Goal: Task Accomplishment & Management: Manage account settings

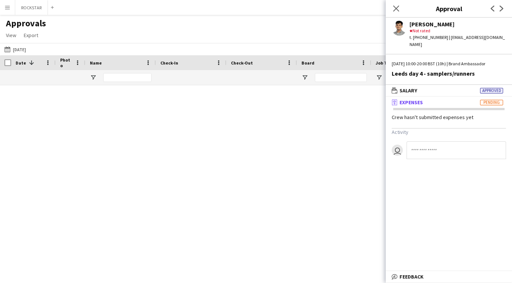
scroll to position [518, 0]
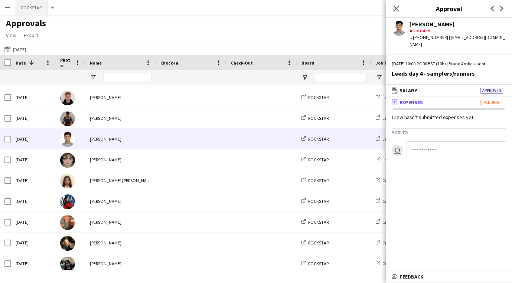
click at [26, 9] on button "ROCKSTAR Close" at bounding box center [31, 7] width 33 height 14
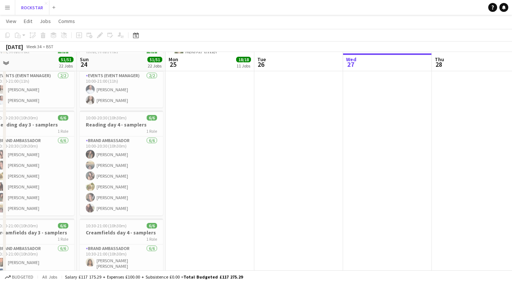
scroll to position [768, 0]
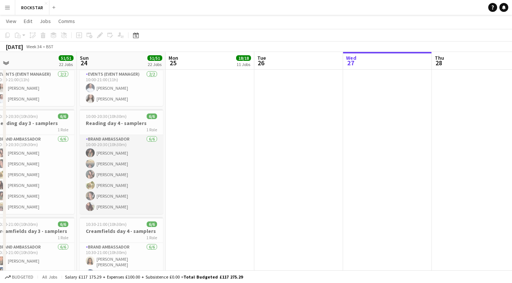
click at [136, 173] on app-card-role "Brand Ambassador [DATE] 10:00-20:30 (10h30m) [PERSON_NAME] [PERSON_NAME] [PERSO…" at bounding box center [121, 174] width 83 height 79
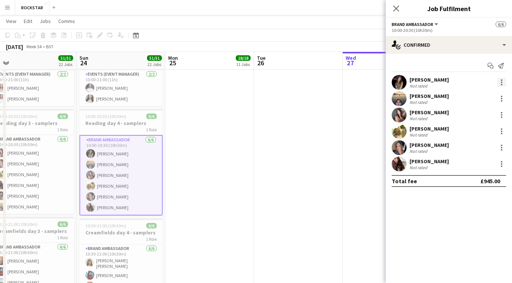
click at [502, 82] on div at bounding box center [501, 82] width 1 height 1
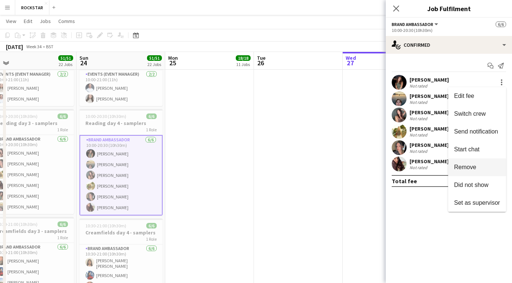
click at [475, 168] on span "Remove" at bounding box center [465, 167] width 22 height 6
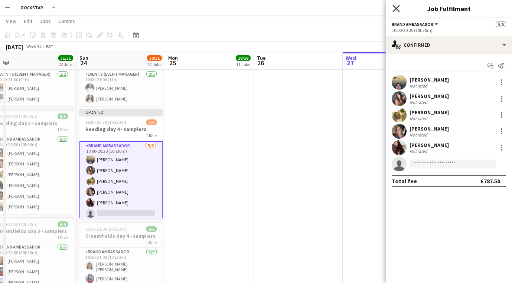
click at [395, 7] on icon at bounding box center [396, 8] width 7 height 7
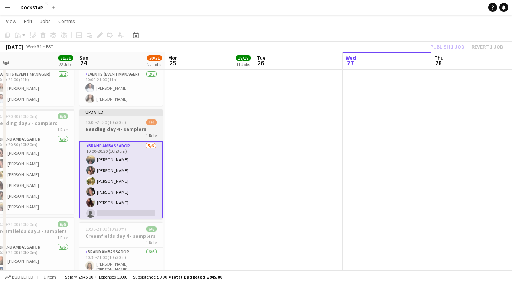
click at [125, 109] on app-job-card "Updated 10:00-20:30 (10h30m) 5/6 Reading day 4 - samplers 1 Role Brand Ambassad…" at bounding box center [120, 164] width 83 height 110
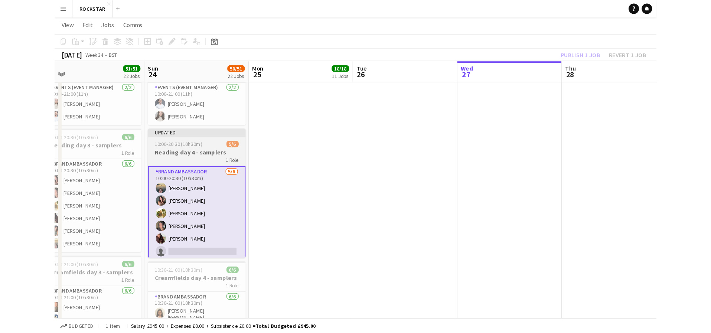
scroll to position [0, 278]
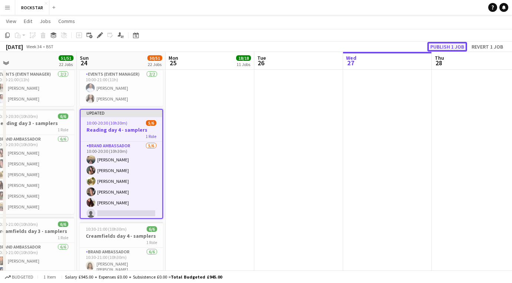
click at [451, 45] on button "Publish 1 job" at bounding box center [448, 47] width 40 height 10
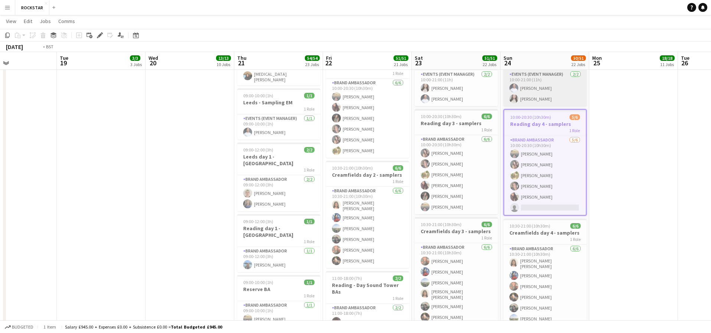
scroll to position [0, 173]
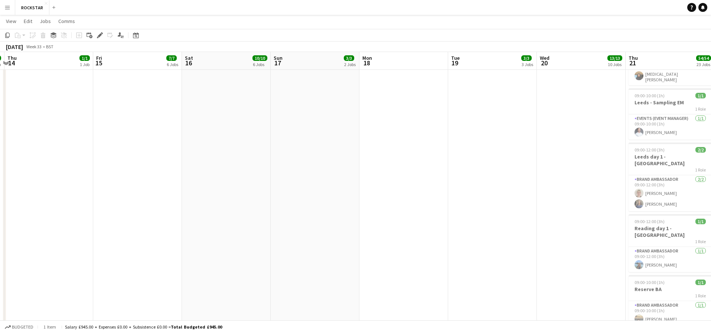
click at [6, 7] on app-icon "Menu" at bounding box center [7, 7] width 6 height 6
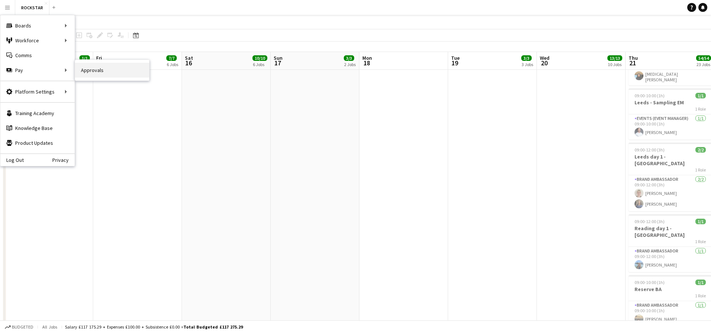
click at [84, 71] on link "Approvals" at bounding box center [112, 70] width 74 height 15
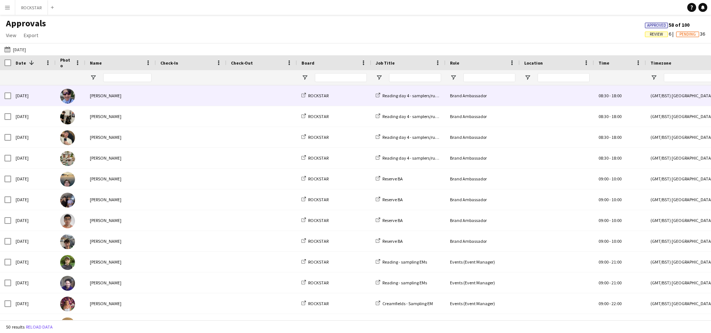
click at [215, 103] on span at bounding box center [191, 95] width 62 height 20
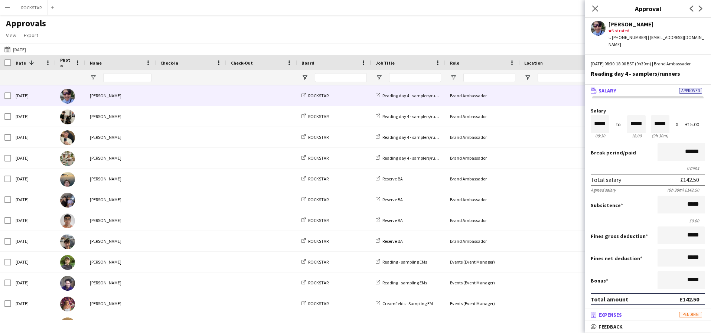
click at [512, 283] on mat-panel-title "receipt Expenses Pending" at bounding box center [646, 315] width 123 height 7
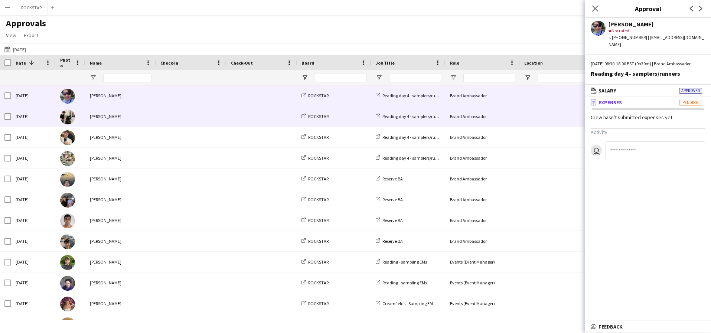
click at [182, 114] on span at bounding box center [191, 116] width 62 height 20
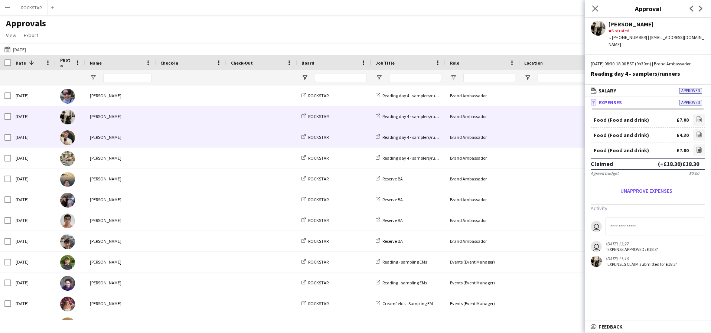
click at [171, 138] on span at bounding box center [191, 137] width 62 height 20
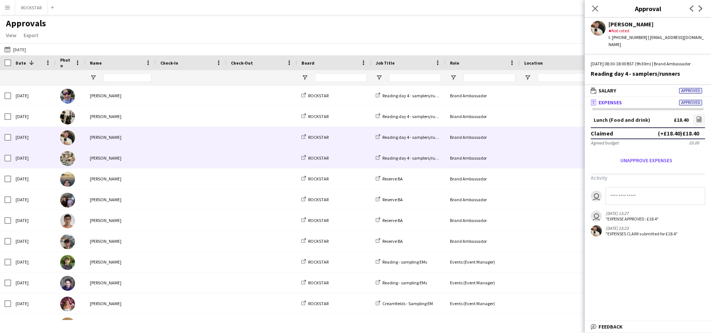
click at [178, 162] on span at bounding box center [191, 158] width 62 height 20
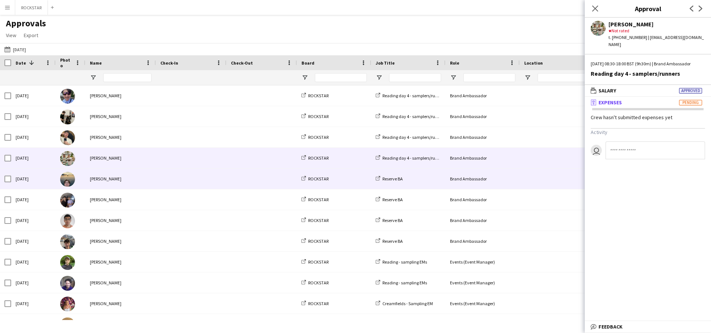
click at [180, 180] on span at bounding box center [191, 179] width 62 height 20
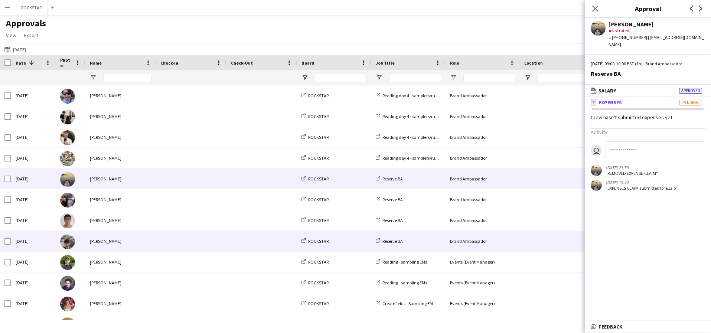
click at [168, 243] on span at bounding box center [191, 241] width 62 height 20
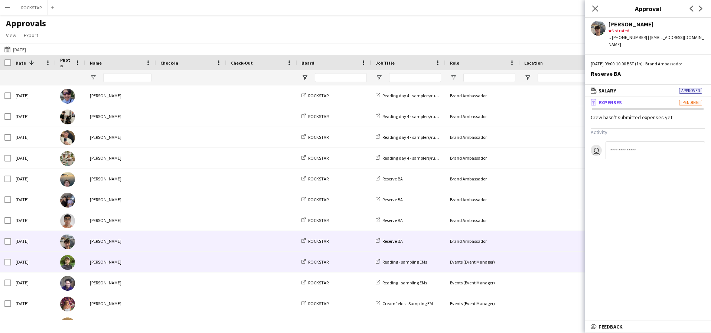
click at [163, 263] on span at bounding box center [191, 262] width 62 height 20
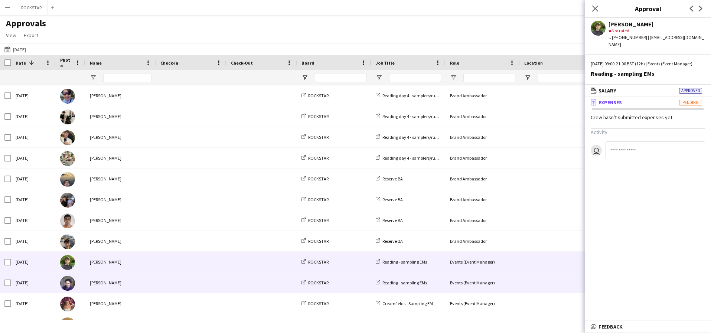
click at [160, 283] on span at bounding box center [191, 283] width 62 height 20
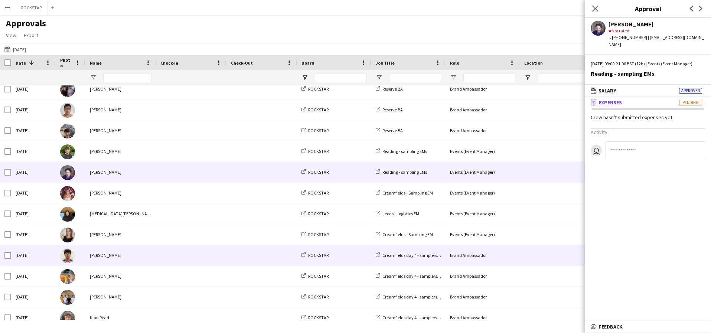
scroll to position [120, 0]
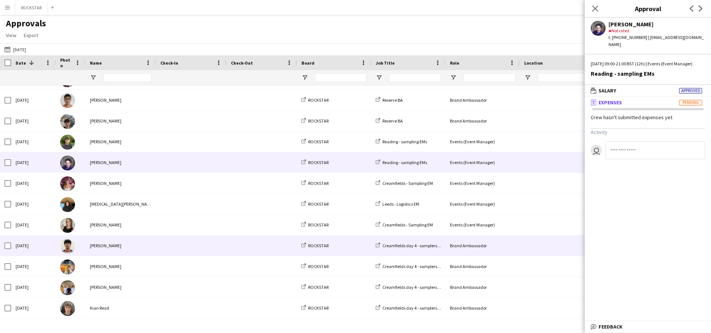
click at [134, 245] on div "[PERSON_NAME]" at bounding box center [120, 245] width 71 height 20
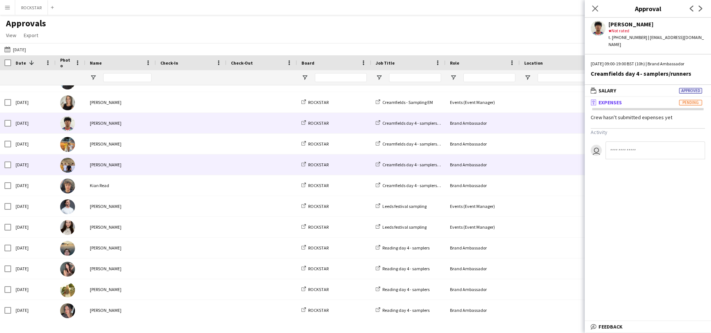
scroll to position [244, 0]
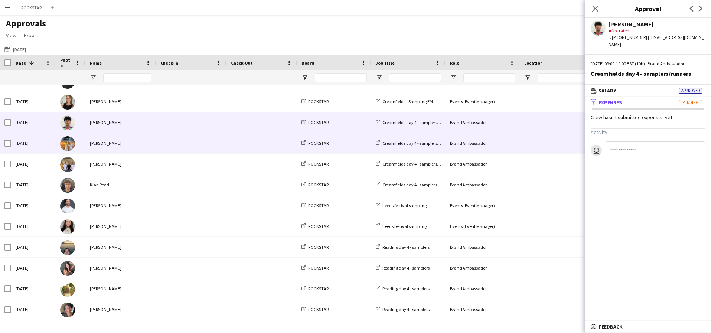
click at [140, 149] on div "[PERSON_NAME]" at bounding box center [120, 143] width 71 height 20
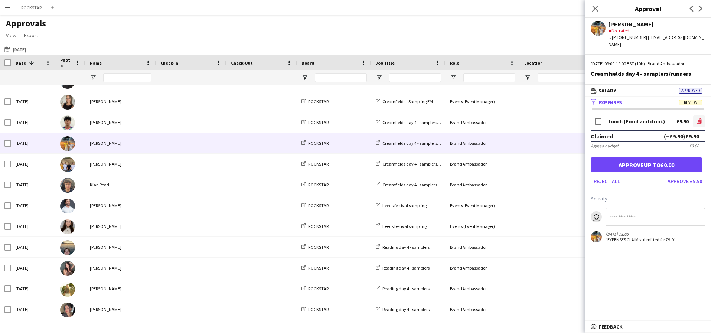
click at [512, 118] on icon "file-image" at bounding box center [699, 121] width 6 height 6
click at [512, 175] on button "Approve £9.90" at bounding box center [685, 181] width 40 height 12
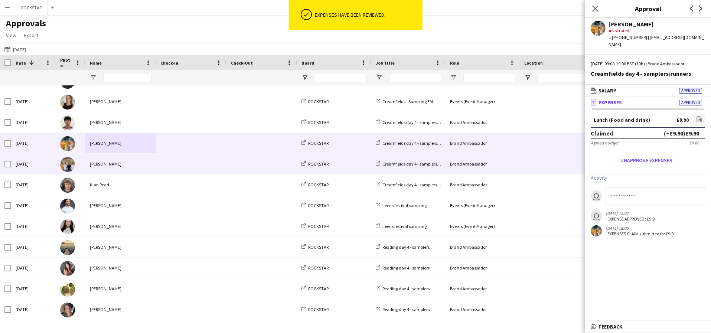
click at [271, 172] on span at bounding box center [262, 164] width 62 height 20
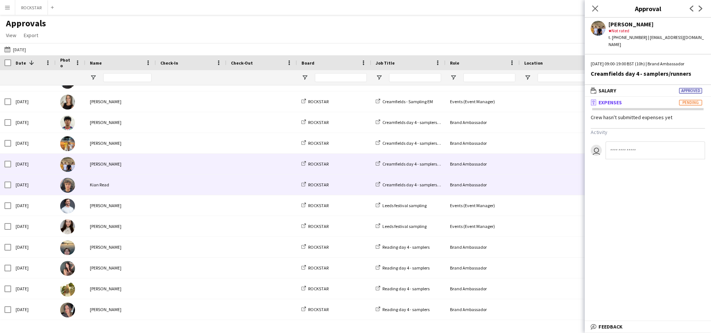
click at [209, 181] on span at bounding box center [191, 185] width 62 height 20
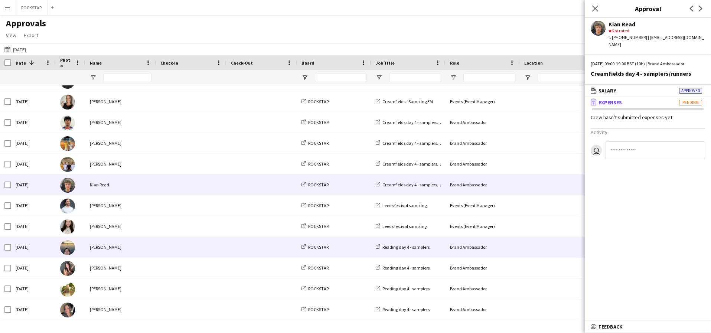
click at [192, 241] on span at bounding box center [191, 247] width 62 height 20
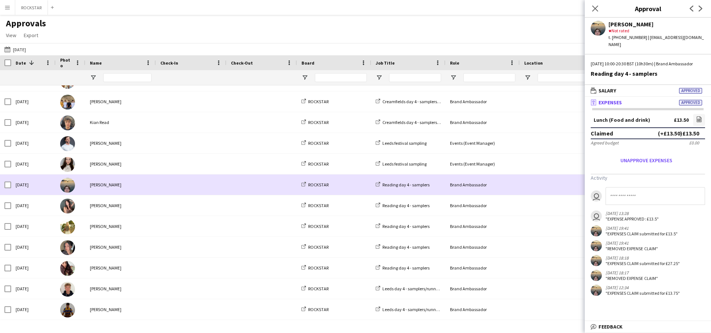
scroll to position [306, 0]
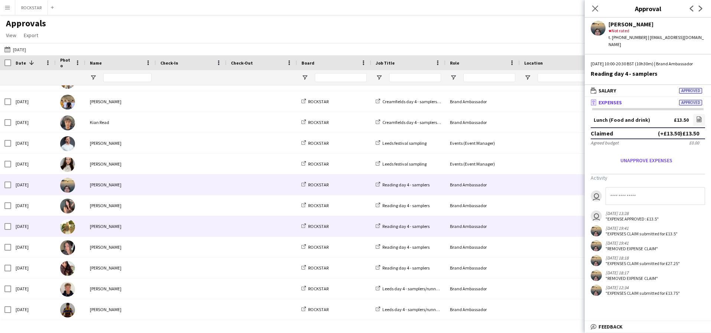
click at [210, 220] on span at bounding box center [191, 226] width 62 height 20
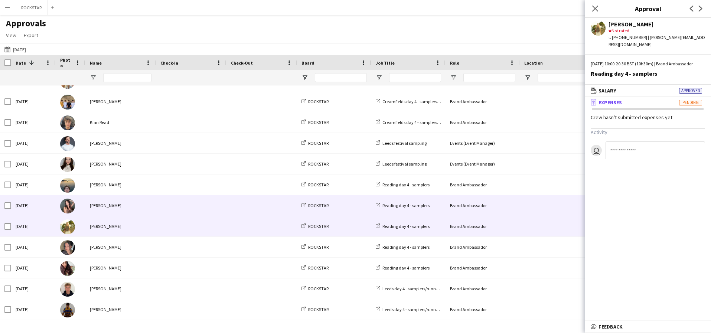
click at [211, 210] on span at bounding box center [191, 205] width 62 height 20
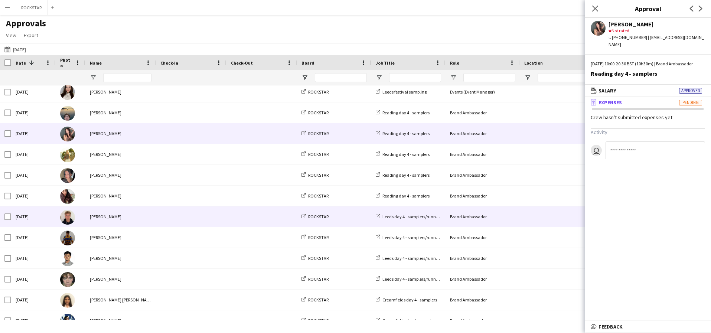
scroll to position [379, 0]
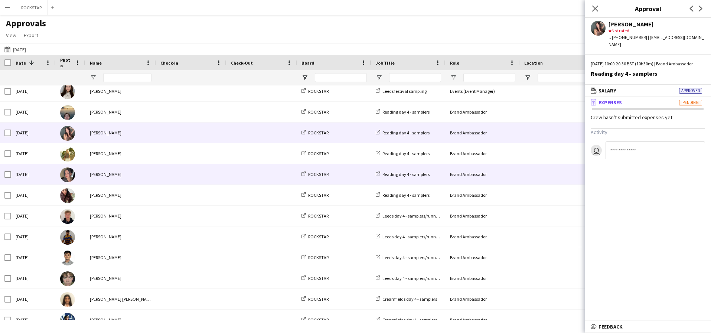
click at [210, 178] on span at bounding box center [191, 174] width 62 height 20
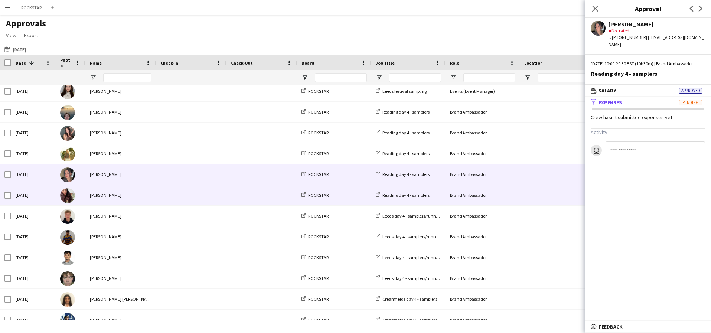
click at [199, 194] on span at bounding box center [191, 195] width 62 height 20
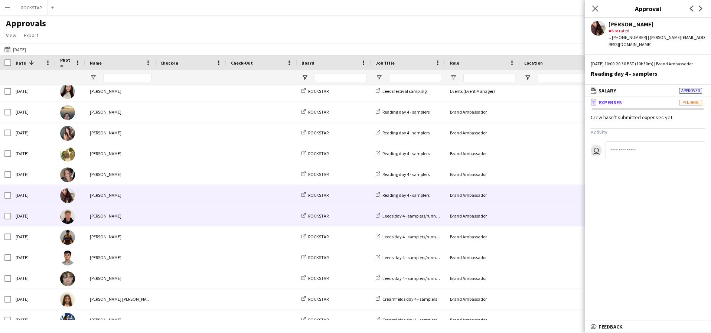
click at [182, 220] on span at bounding box center [191, 216] width 62 height 20
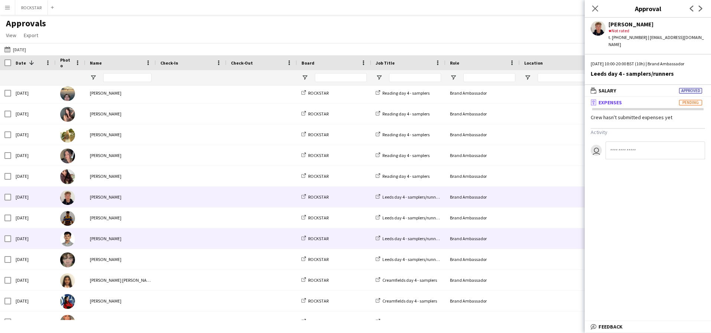
scroll to position [398, 0]
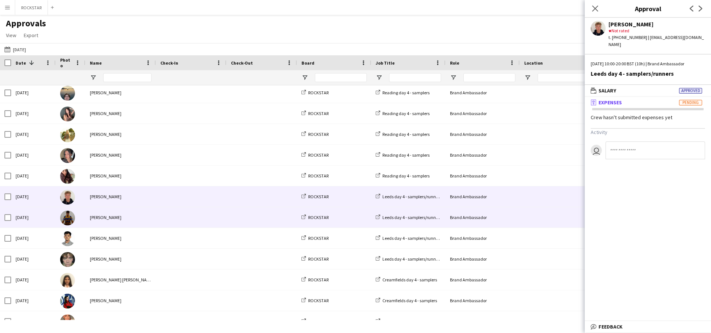
click at [175, 219] on span at bounding box center [191, 217] width 62 height 20
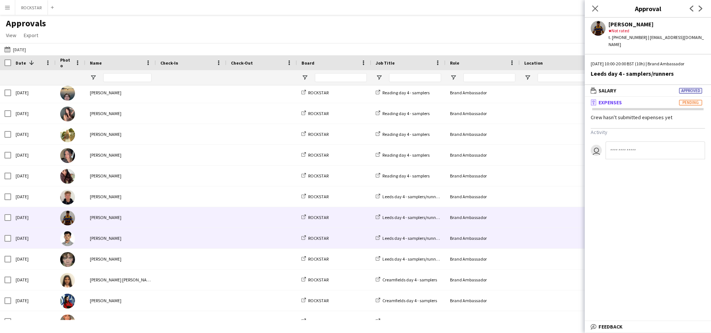
click at [169, 245] on span at bounding box center [191, 238] width 62 height 20
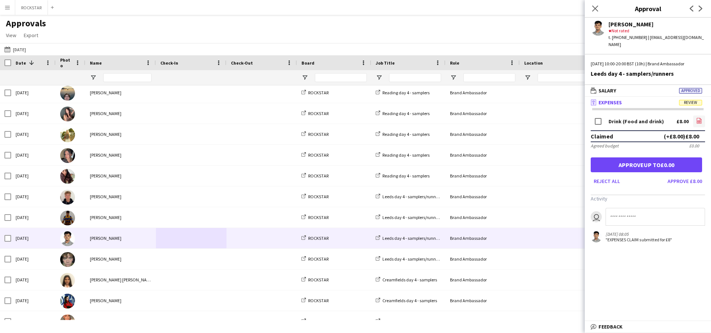
click at [512, 118] on icon "file-image" at bounding box center [699, 121] width 6 height 6
click at [512, 178] on button "Approve £8.00" at bounding box center [685, 181] width 40 height 12
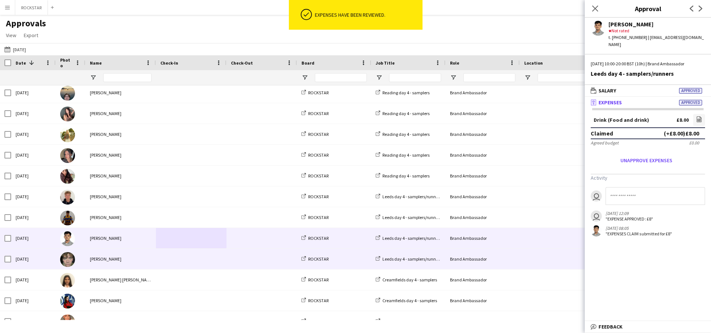
click at [118, 263] on div "[PERSON_NAME]" at bounding box center [120, 259] width 71 height 20
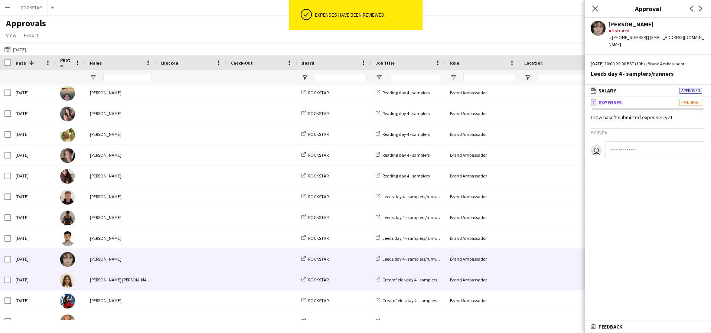
click at [177, 282] on span at bounding box center [191, 280] width 62 height 20
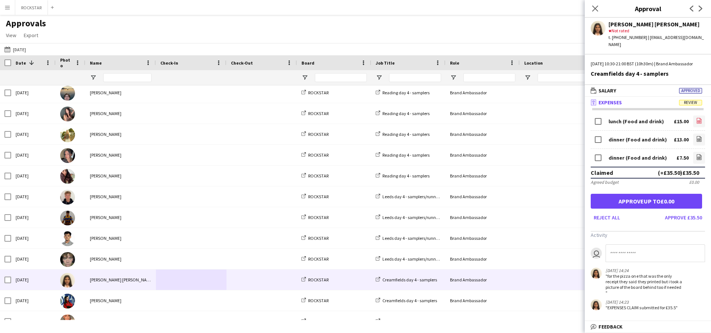
click at [512, 123] on icon "file-image" at bounding box center [699, 121] width 6 height 6
click at [512, 137] on icon "file-image" at bounding box center [699, 139] width 6 height 6
click at [512, 160] on app-icon "file-image" at bounding box center [699, 157] width 6 height 7
click at [512, 214] on button "Approve £28.00" at bounding box center [683, 218] width 43 height 12
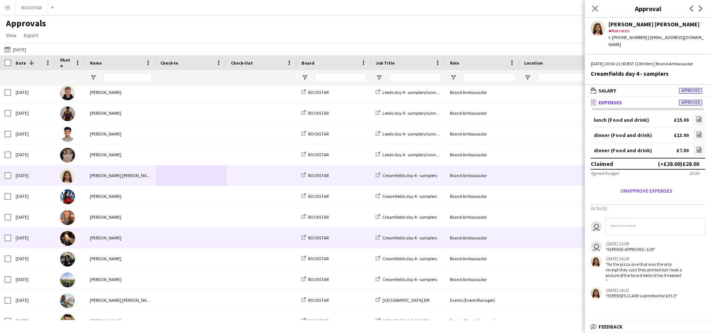
scroll to position [510, 0]
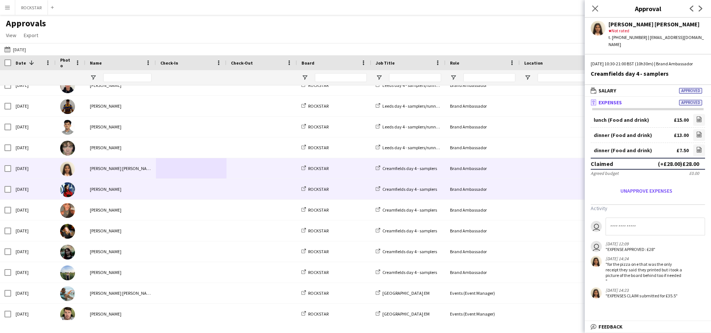
click at [156, 191] on div at bounding box center [191, 189] width 71 height 20
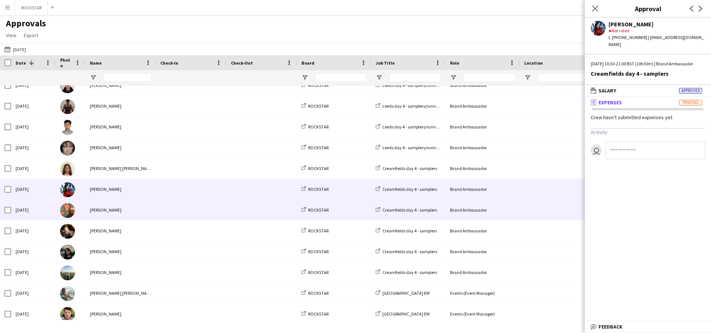
click at [152, 209] on div "[PERSON_NAME]" at bounding box center [120, 210] width 71 height 20
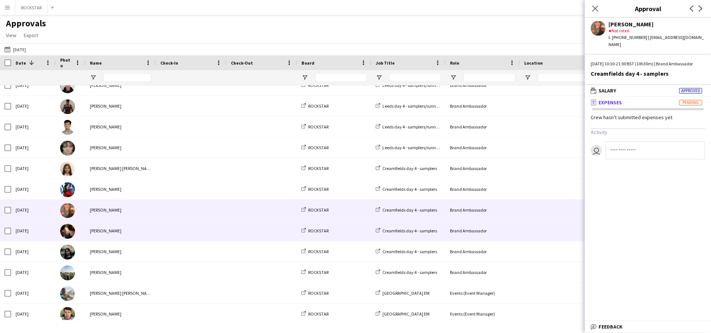
click at [143, 230] on div "[PERSON_NAME]" at bounding box center [120, 231] width 71 height 20
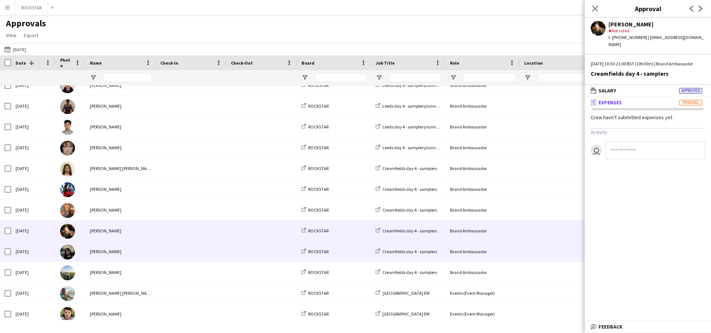
click at [149, 246] on div "[PERSON_NAME]" at bounding box center [120, 251] width 71 height 20
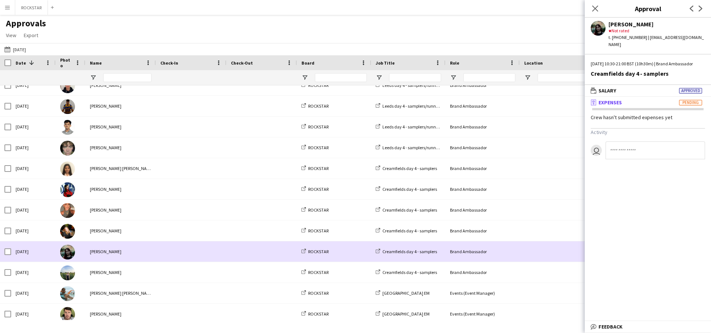
click at [149, 246] on div "[PERSON_NAME]" at bounding box center [120, 251] width 71 height 20
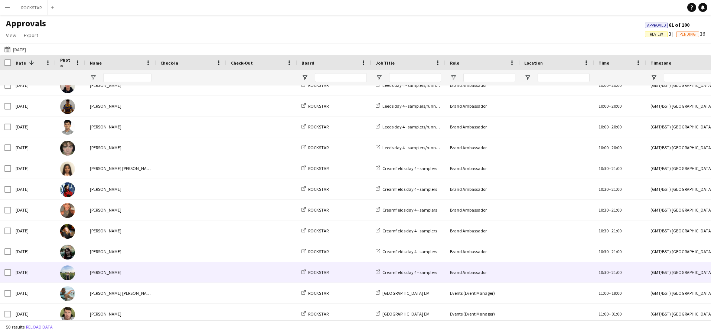
click at [146, 270] on div "[PERSON_NAME]" at bounding box center [120, 272] width 71 height 20
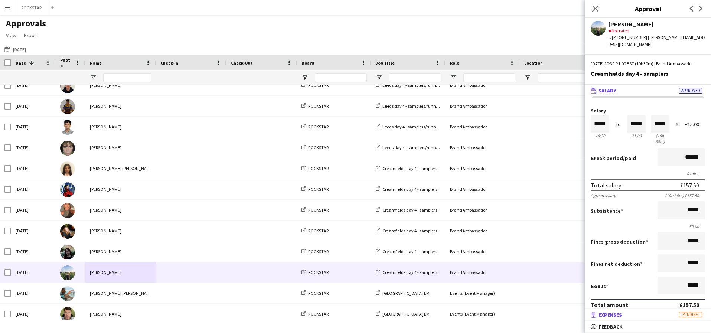
click at [512, 283] on mat-panel-title "receipt Expenses Pending" at bounding box center [646, 315] width 123 height 7
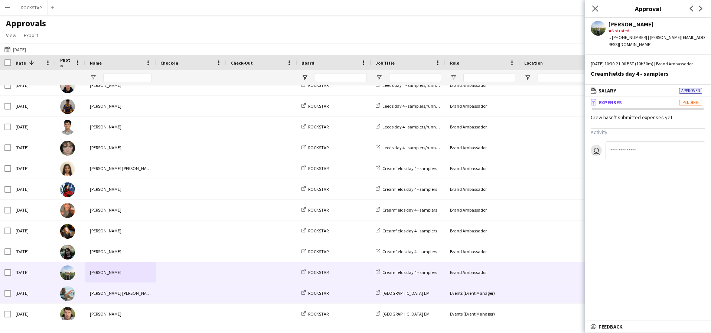
click at [215, 283] on span at bounding box center [191, 293] width 62 height 20
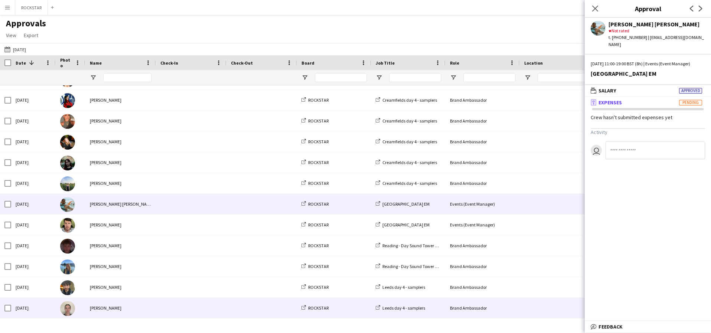
scroll to position [612, 0]
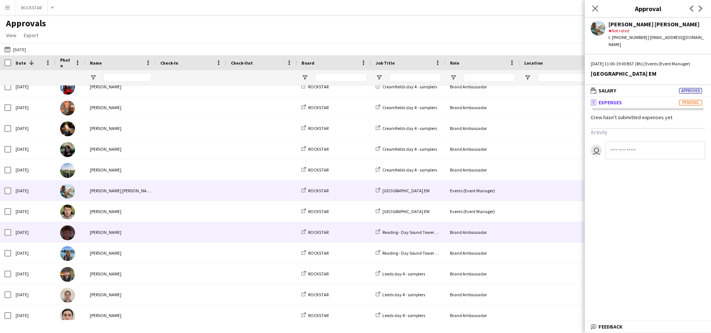
click at [168, 235] on span at bounding box center [191, 232] width 62 height 20
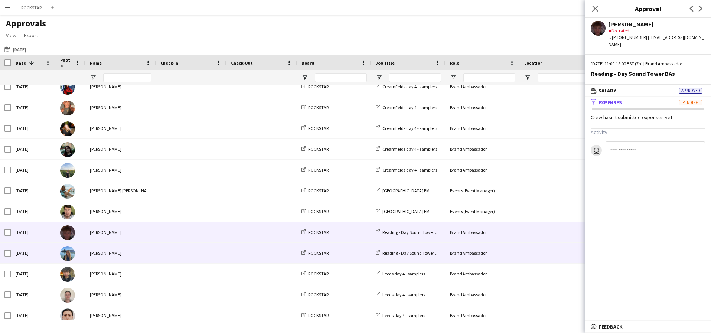
click at [163, 249] on span at bounding box center [191, 253] width 62 height 20
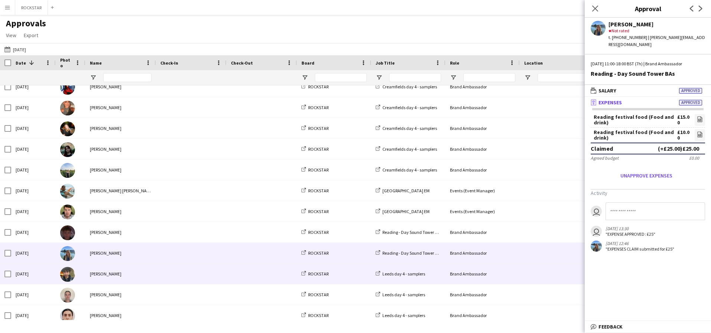
click at [171, 273] on span at bounding box center [191, 274] width 62 height 20
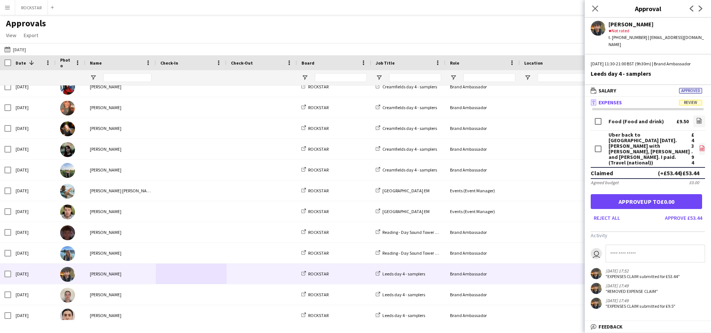
click at [512, 148] on icon at bounding box center [702, 149] width 3 height 2
click at [512, 121] on link "file-image" at bounding box center [699, 122] width 12 height 12
click at [512, 212] on button "Approve £53.44" at bounding box center [683, 218] width 43 height 12
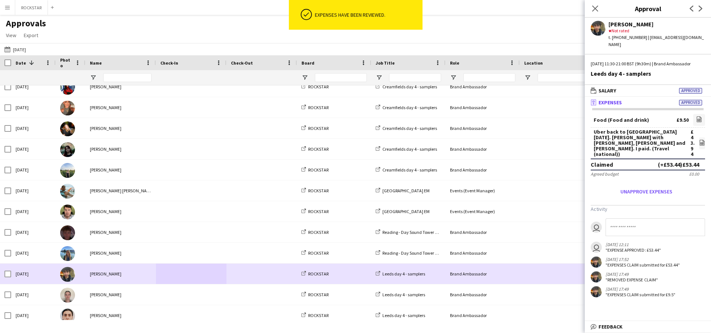
scroll to position [729, 0]
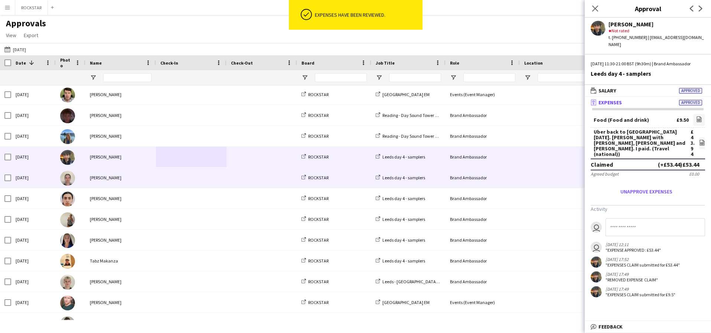
click at [152, 179] on div "[PERSON_NAME]" at bounding box center [120, 178] width 71 height 20
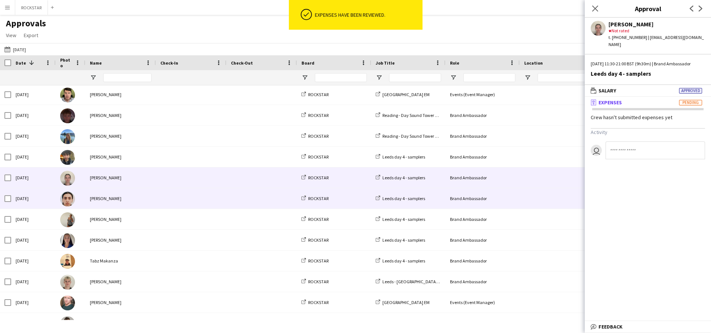
click at [150, 191] on div "[PERSON_NAME]" at bounding box center [120, 198] width 71 height 20
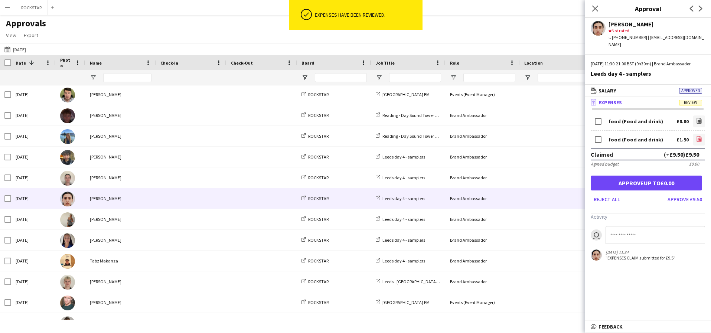
click at [512, 140] on icon at bounding box center [699, 139] width 1 height 1
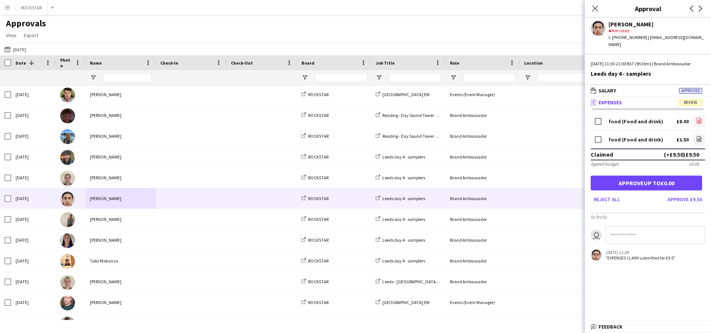
click at [512, 120] on icon "file-image" at bounding box center [699, 121] width 6 height 6
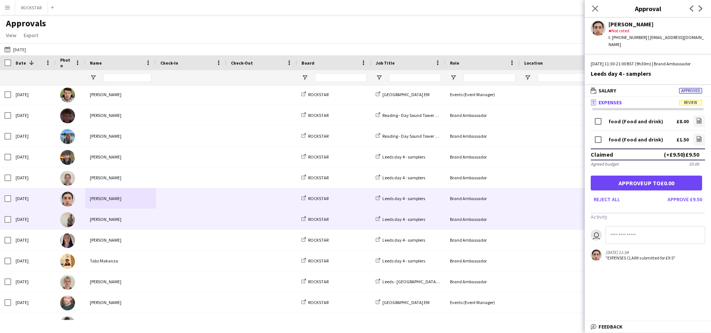
click at [249, 217] on span at bounding box center [262, 219] width 62 height 20
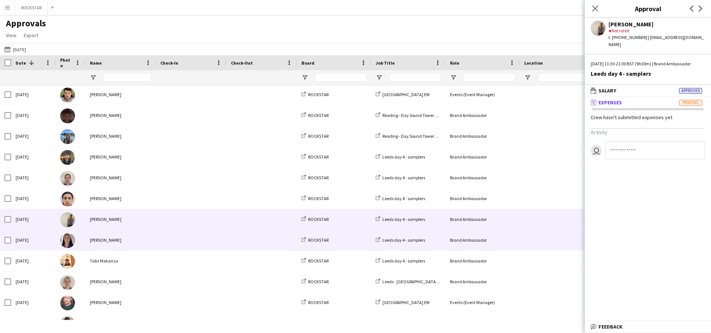
click at [241, 233] on span at bounding box center [262, 240] width 62 height 20
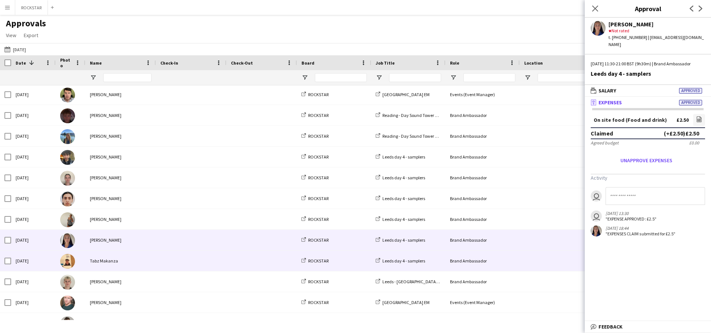
click at [223, 257] on div at bounding box center [191, 261] width 71 height 20
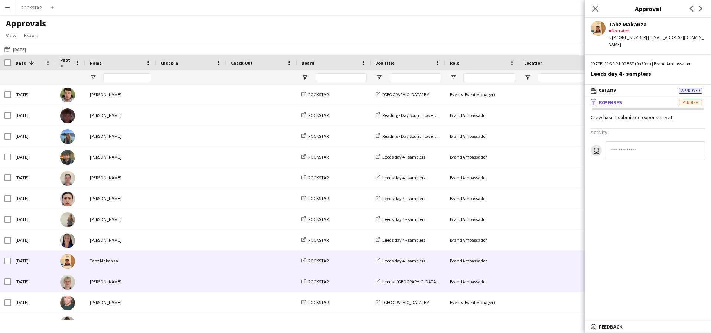
click at [217, 276] on span at bounding box center [191, 282] width 62 height 20
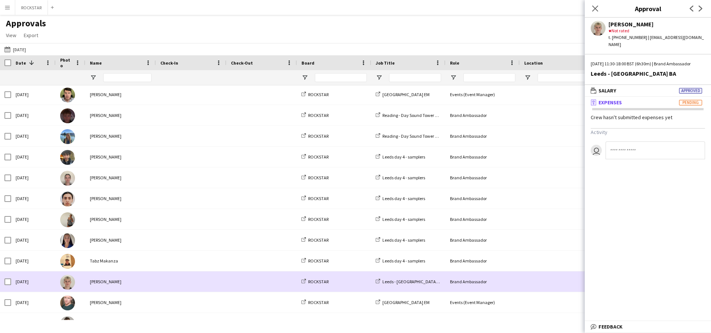
scroll to position [802, 0]
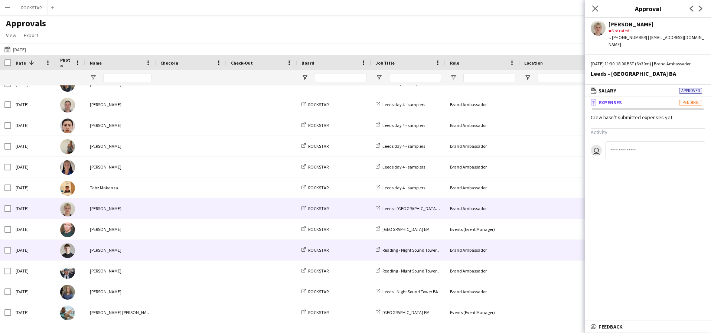
click at [202, 251] on span at bounding box center [191, 250] width 62 height 20
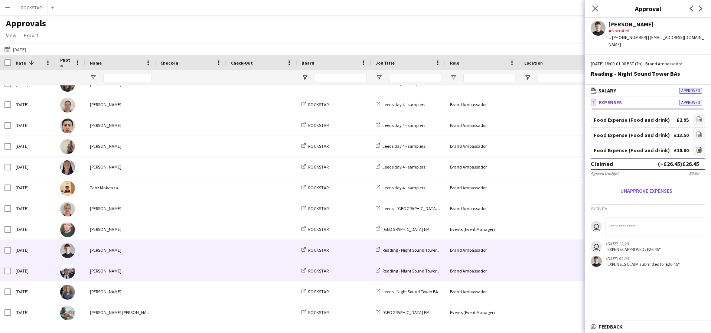
click at [180, 276] on span at bounding box center [191, 271] width 62 height 20
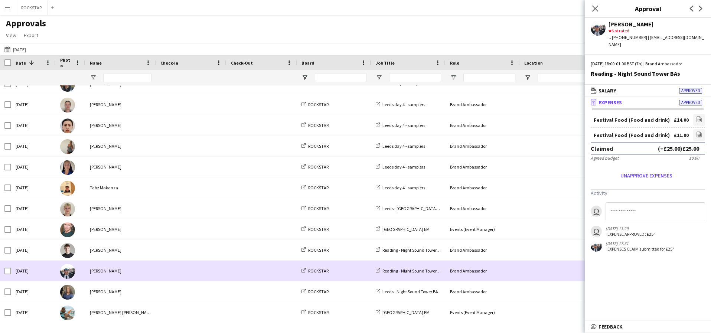
scroll to position [803, 0]
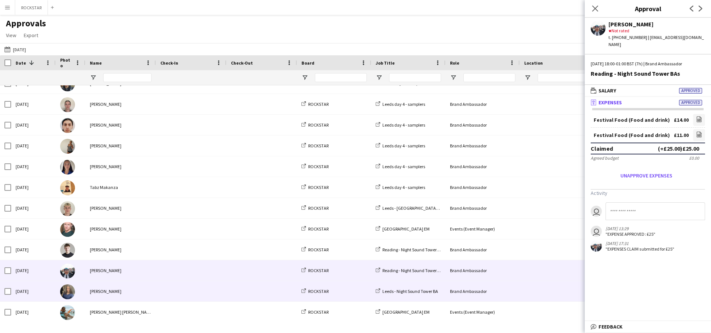
click at [170, 283] on span at bounding box center [191, 291] width 62 height 20
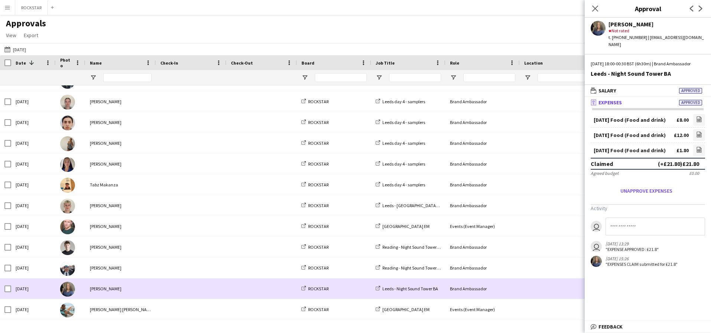
scroll to position [805, 0]
